Goal: Task Accomplishment & Management: Manage account settings

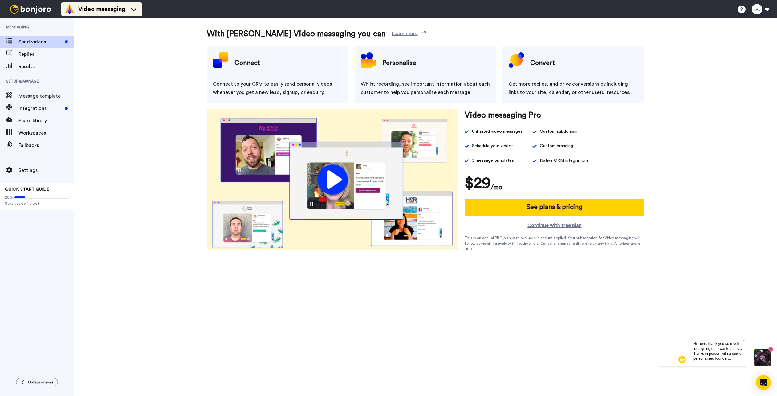
click at [88, 8] on span "Video messaging" at bounding box center [101, 9] width 47 height 9
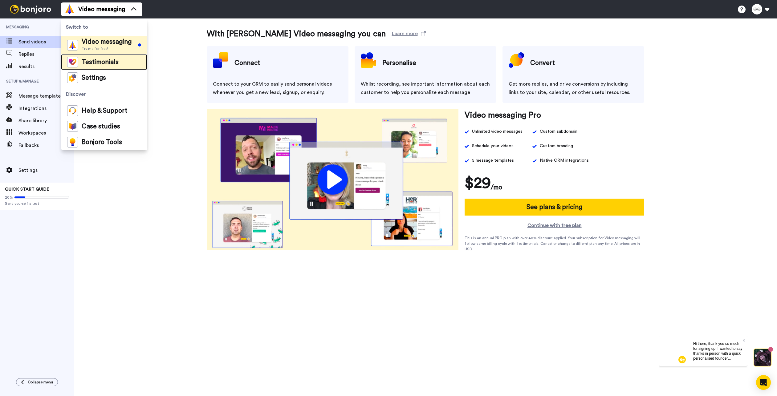
click at [89, 57] on div "Testimonials" at bounding box center [92, 62] width 51 height 11
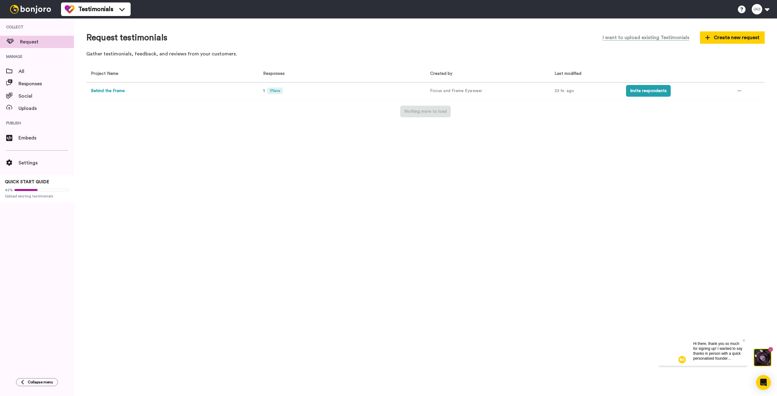
click at [115, 92] on button "Behind the Frame" at bounding box center [108, 91] width 34 height 6
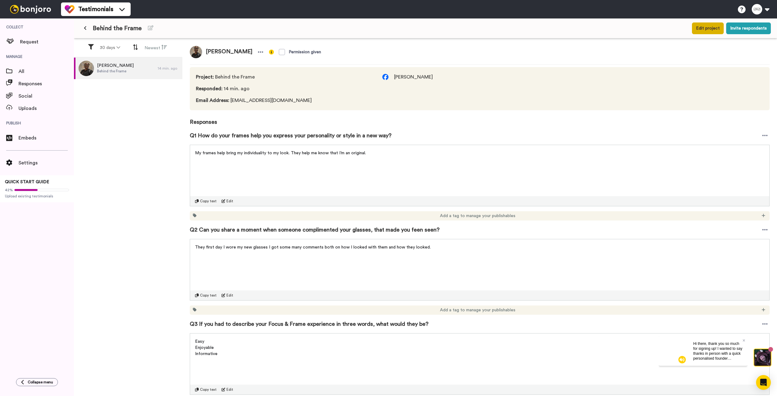
click at [708, 30] on button "Edit project" at bounding box center [708, 28] width 32 height 12
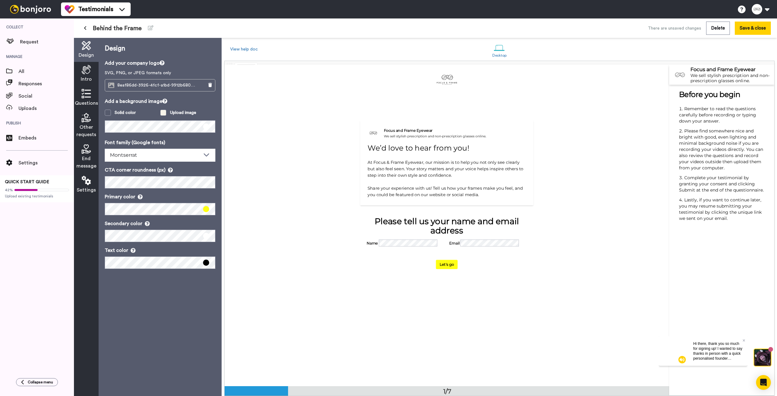
click at [178, 114] on div "Upload image" at bounding box center [183, 113] width 26 height 6
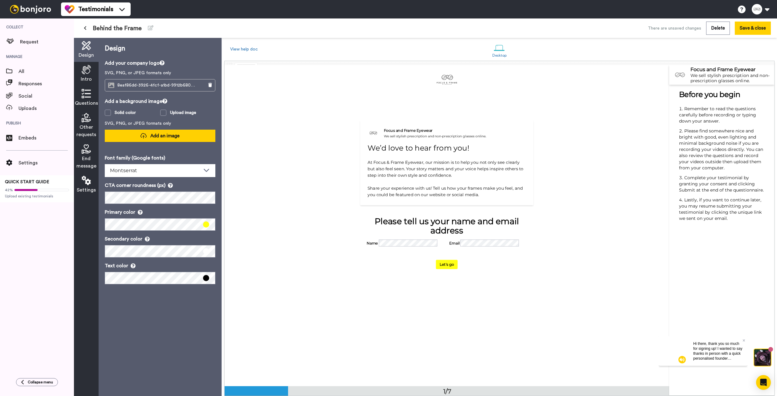
click at [169, 132] on button "Add an image" at bounding box center [160, 136] width 111 height 12
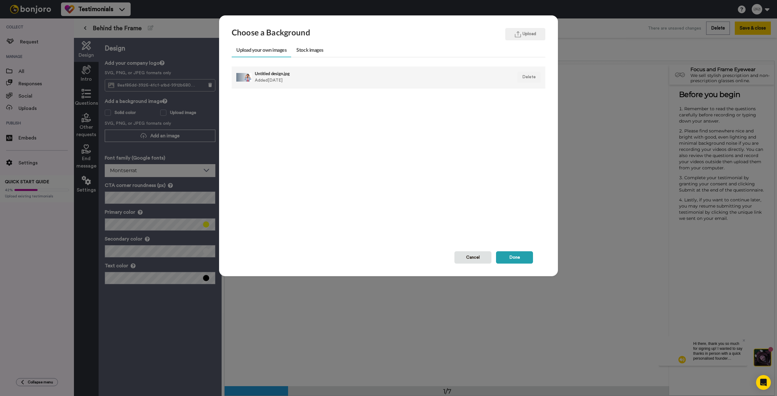
click at [260, 80] on div "Untitled design.jpg Added 1 day ago" at bounding box center [358, 77] width 207 height 15
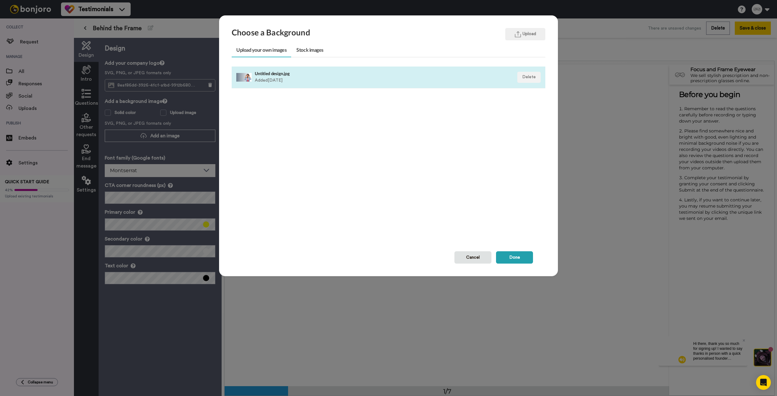
click at [431, 80] on div "Untitled design.jpg Added 1 day ago" at bounding box center [358, 77] width 207 height 15
click at [514, 258] on button "Done" at bounding box center [514, 257] width 37 height 12
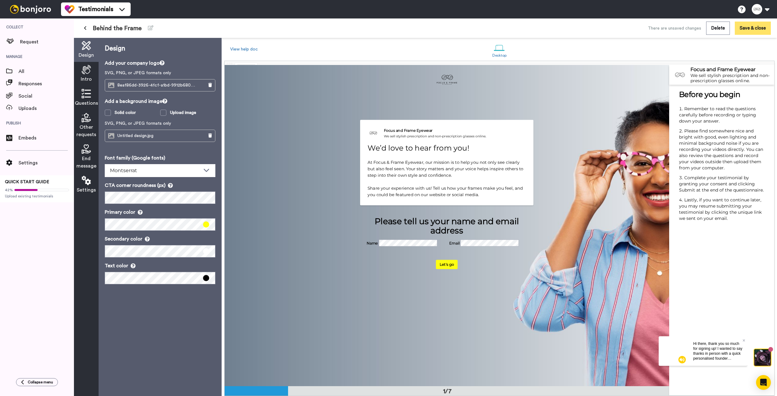
click at [763, 26] on button "Save & close" at bounding box center [753, 28] width 36 height 13
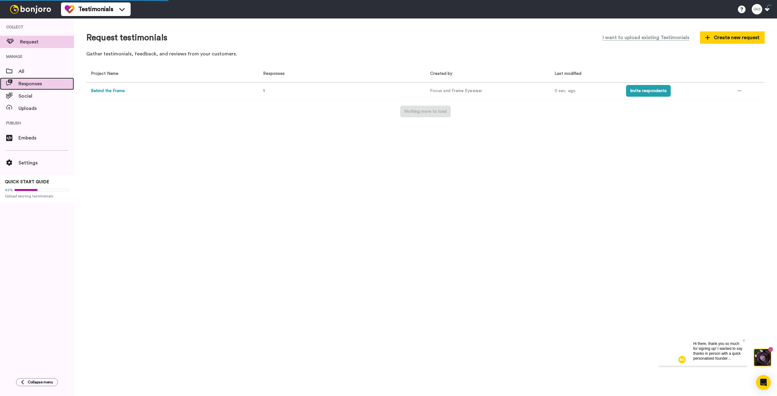
click at [26, 81] on span "Responses" at bounding box center [45, 83] width 55 height 7
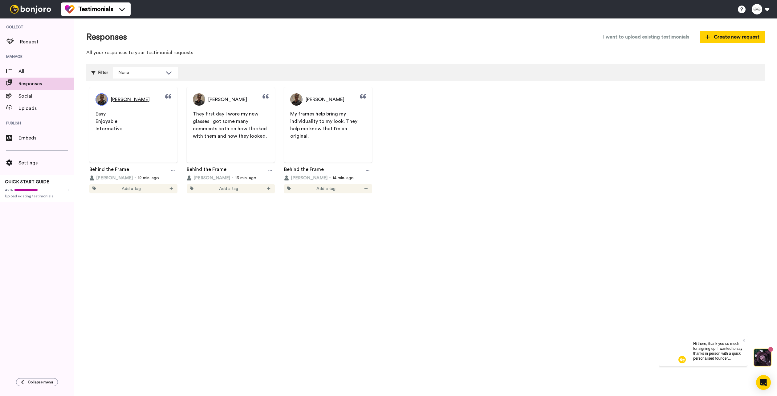
click at [98, 98] on img at bounding box center [102, 99] width 12 height 12
click at [22, 75] on span "All" at bounding box center [45, 71] width 55 height 7
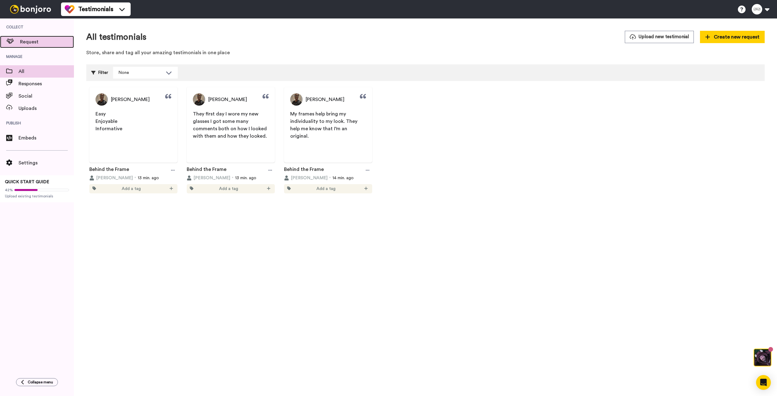
click at [27, 45] on span "Request" at bounding box center [47, 41] width 54 height 7
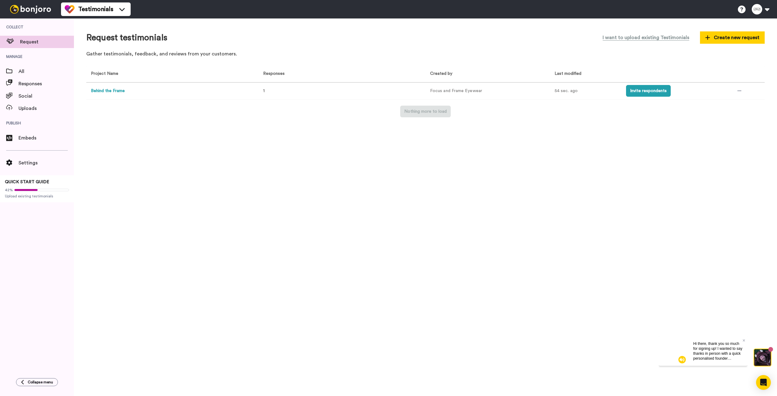
click at [116, 89] on button "Behind the Frame" at bounding box center [108, 91] width 34 height 6
